Goal: Check status: Check status

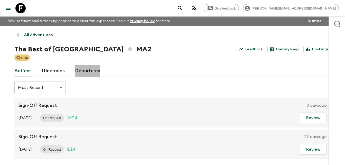
click at [89, 72] on link "Departures" at bounding box center [87, 71] width 25 height 12
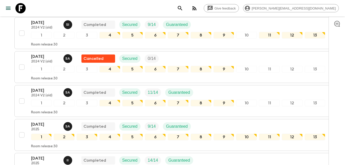
scroll to position [752, 0]
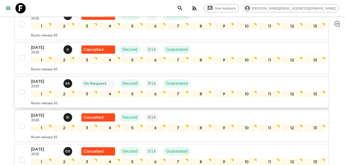
click at [39, 82] on p "[DATE]" at bounding box center [45, 81] width 28 height 6
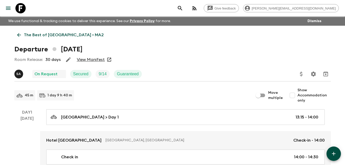
click at [94, 59] on link "View Manifest" at bounding box center [91, 59] width 28 height 5
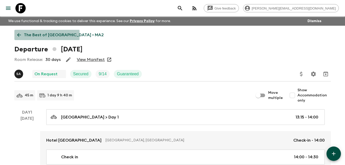
click at [17, 35] on icon at bounding box center [19, 35] width 6 height 6
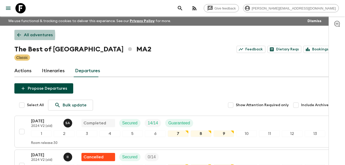
click at [19, 35] on icon at bounding box center [19, 35] width 6 height 6
